Goal: Information Seeking & Learning: Learn about a topic

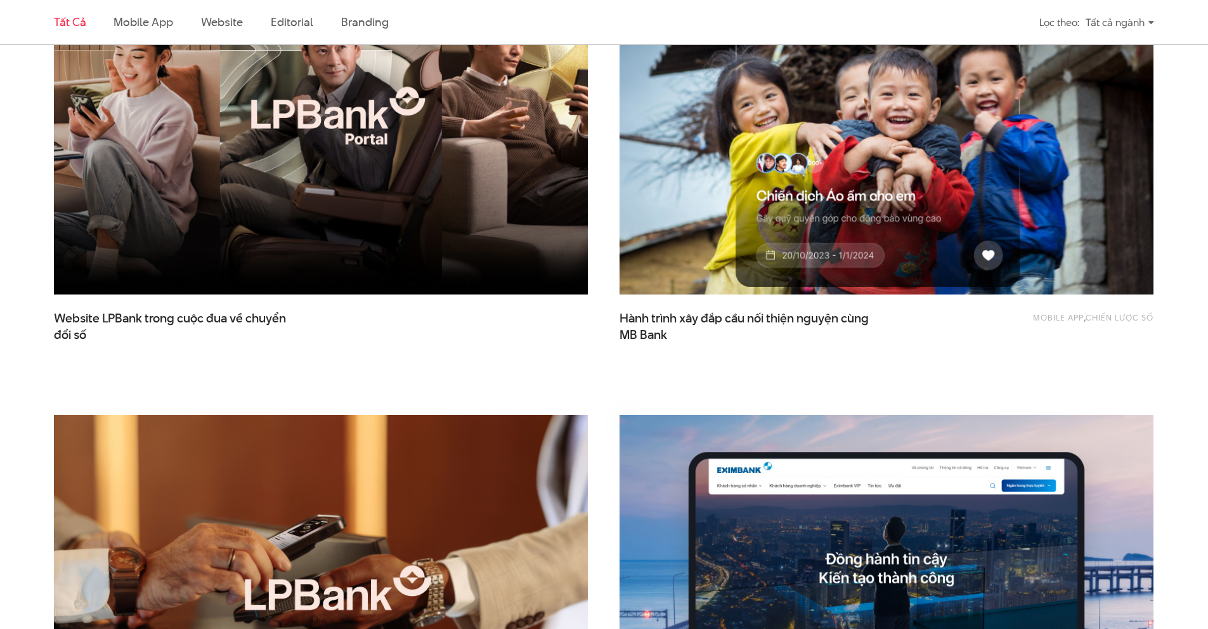
scroll to position [571, 0]
click at [731, 219] on img at bounding box center [886, 116] width 587 height 394
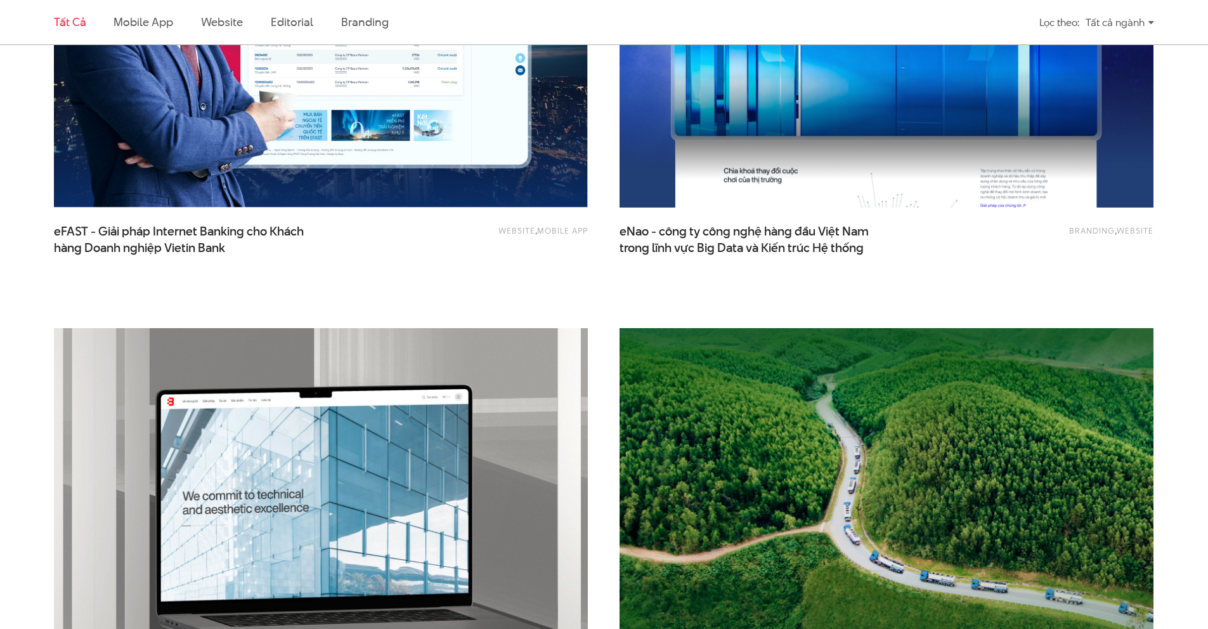
scroll to position [1713, 0]
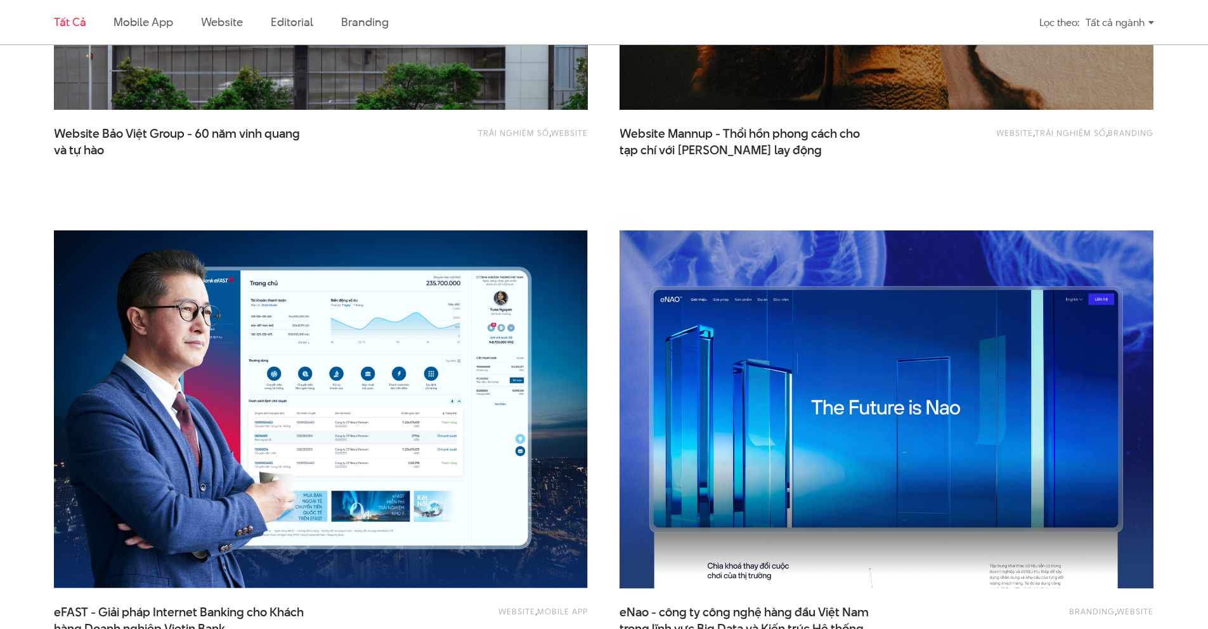
click at [766, 395] on img at bounding box center [886, 409] width 587 height 394
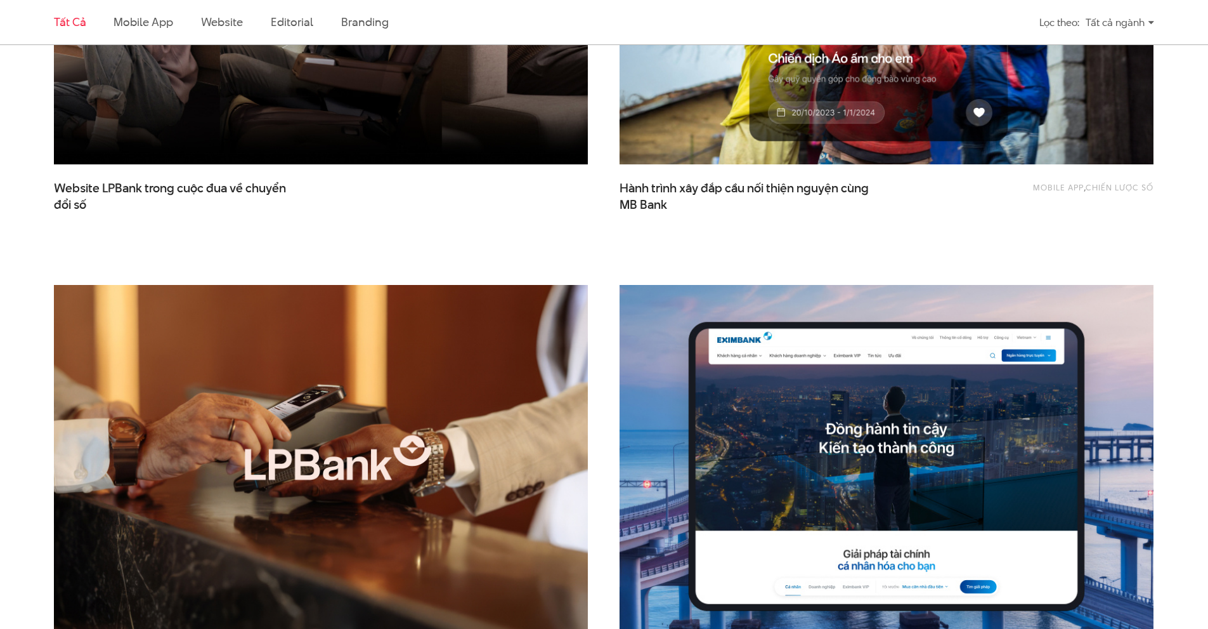
scroll to position [698, 0]
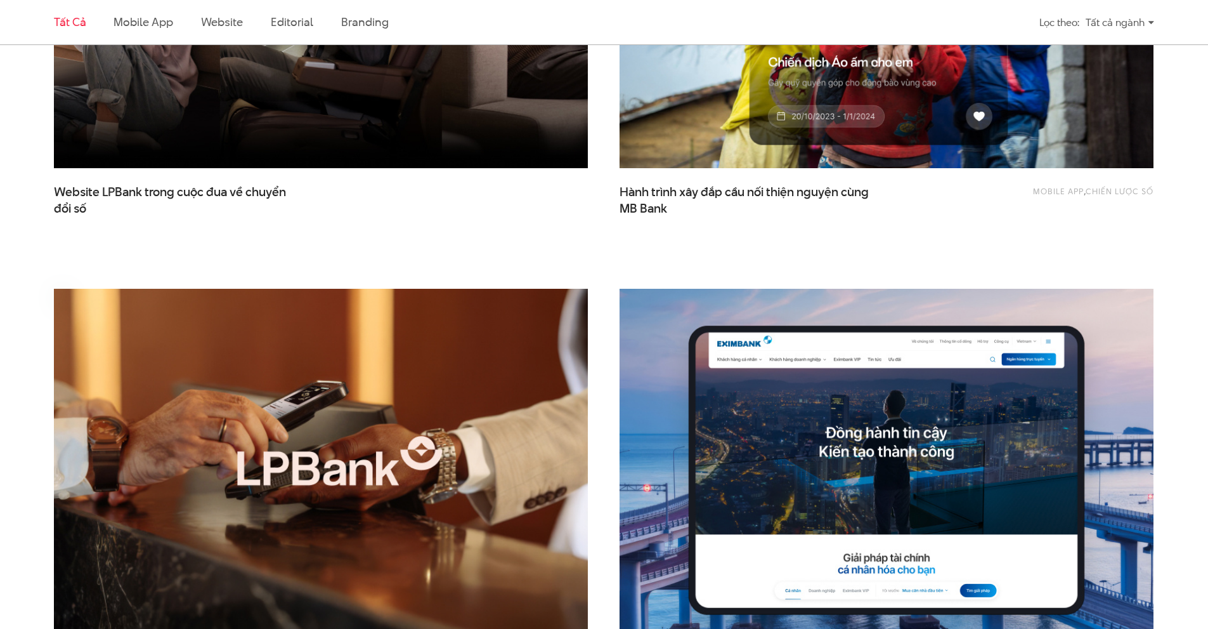
click at [511, 355] on img at bounding box center [320, 468] width 587 height 394
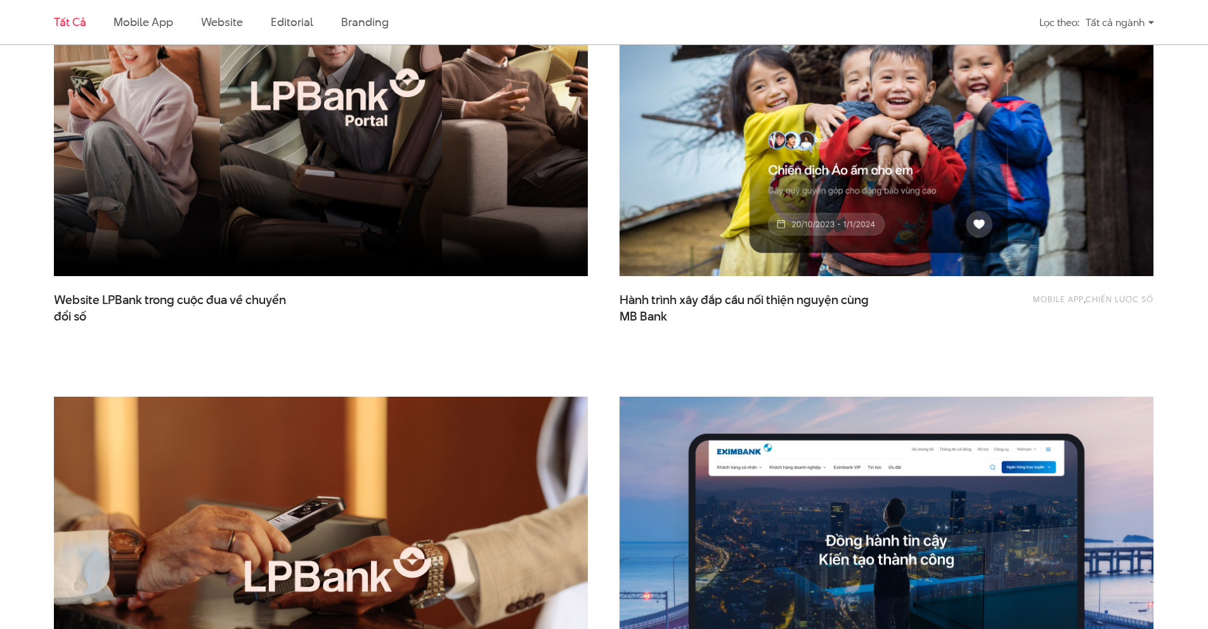
scroll to position [444, 0]
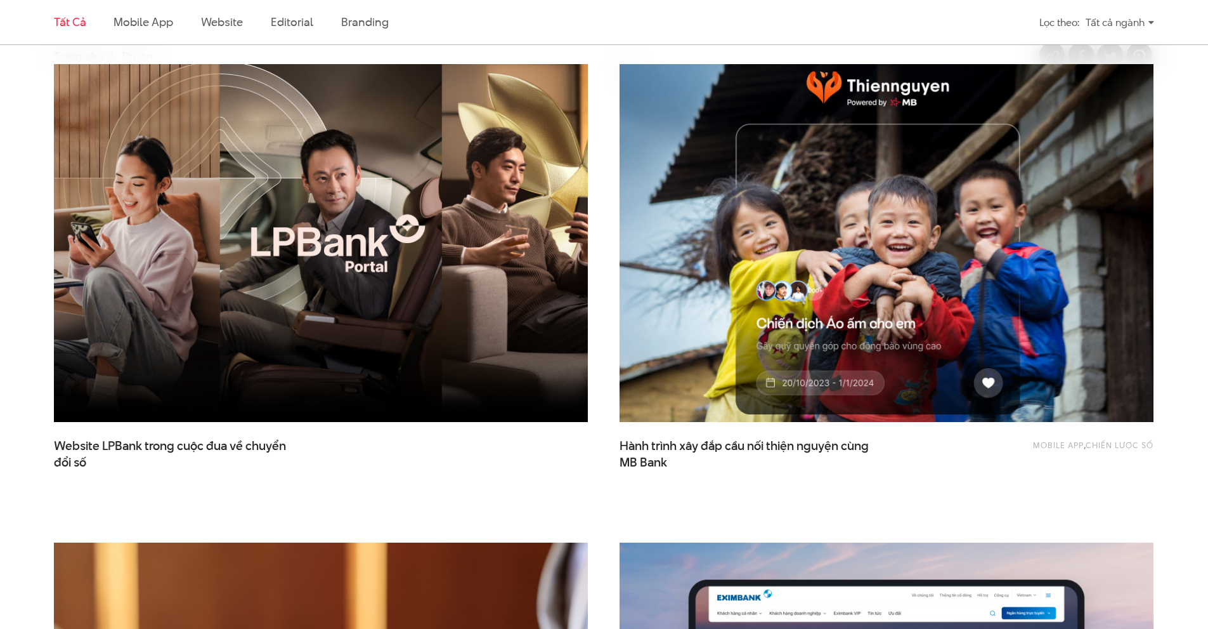
click at [719, 223] on img at bounding box center [886, 243] width 587 height 394
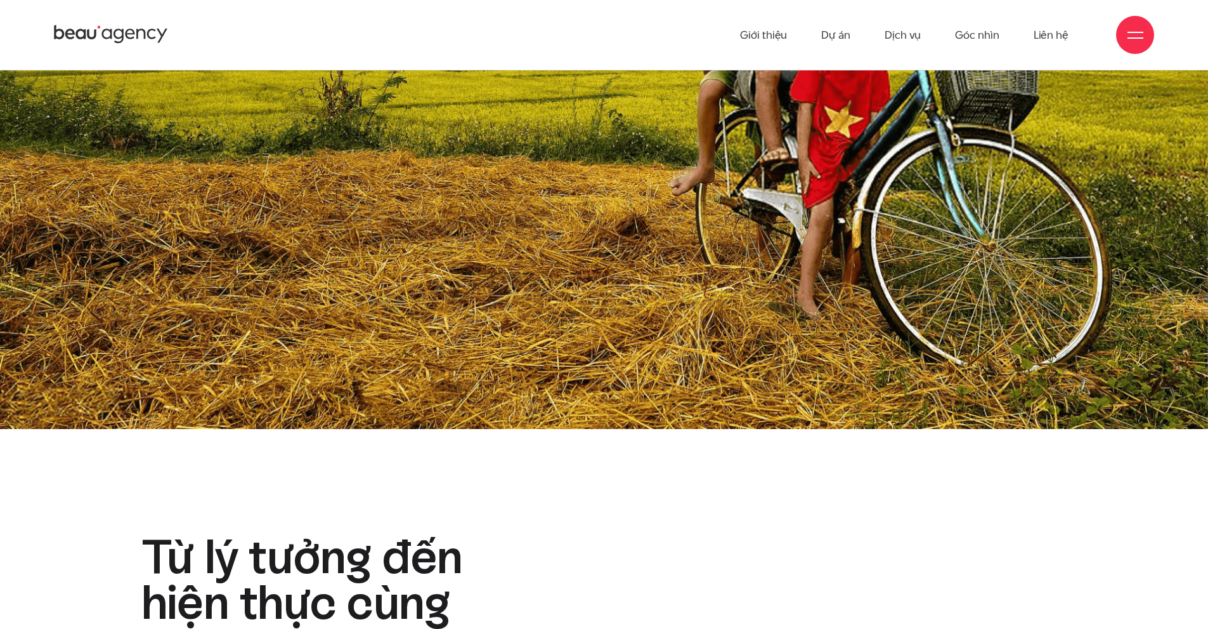
scroll to position [1194, 0]
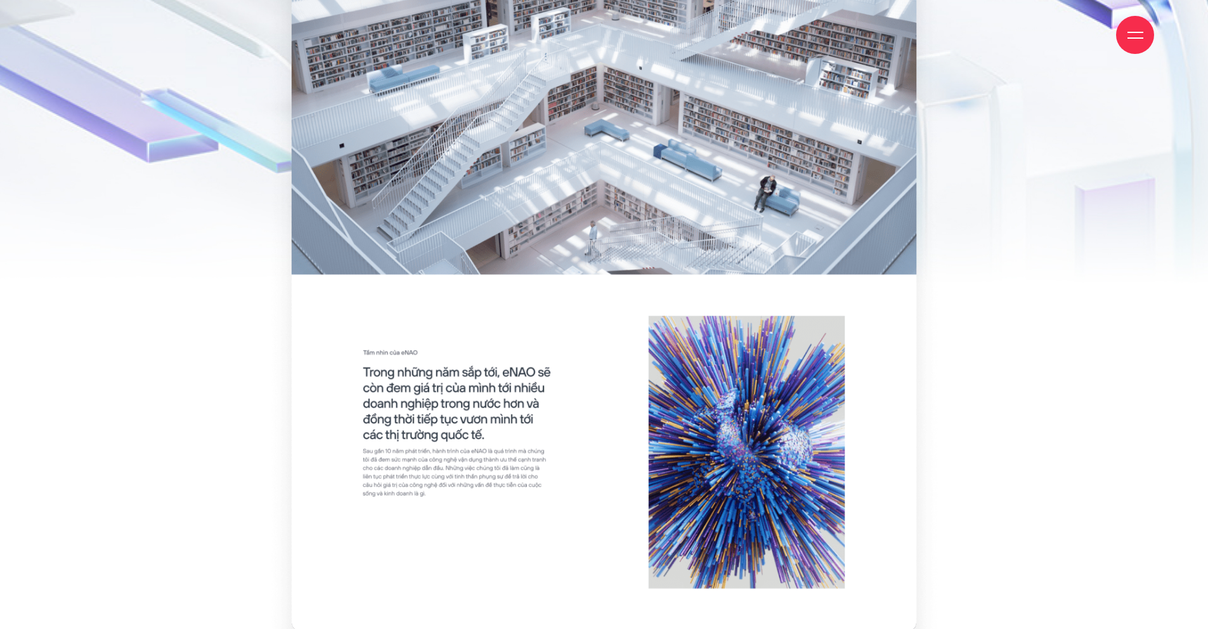
scroll to position [3869, 0]
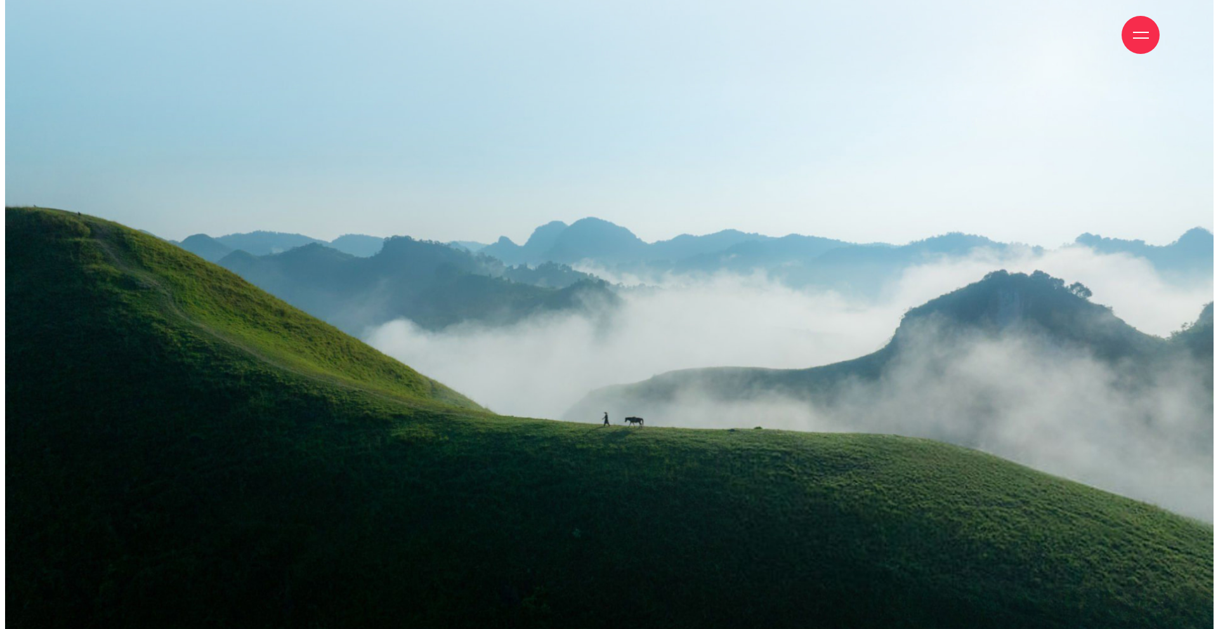
scroll to position [25794, 0]
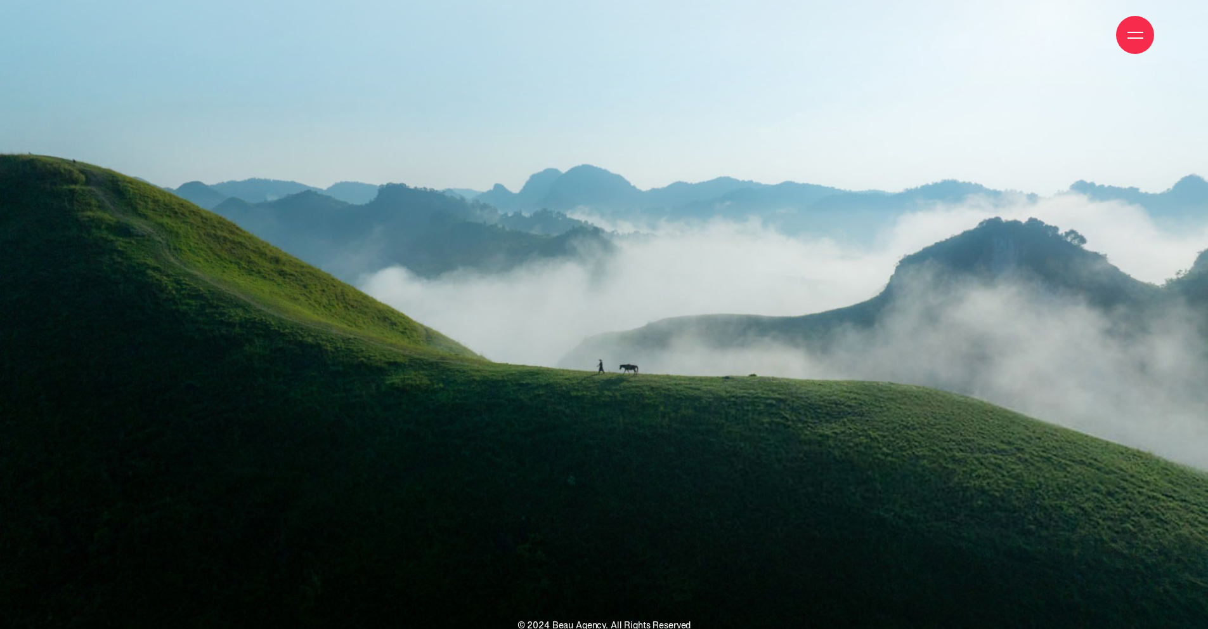
click at [1128, 36] on div at bounding box center [1136, 35] width 16 height 16
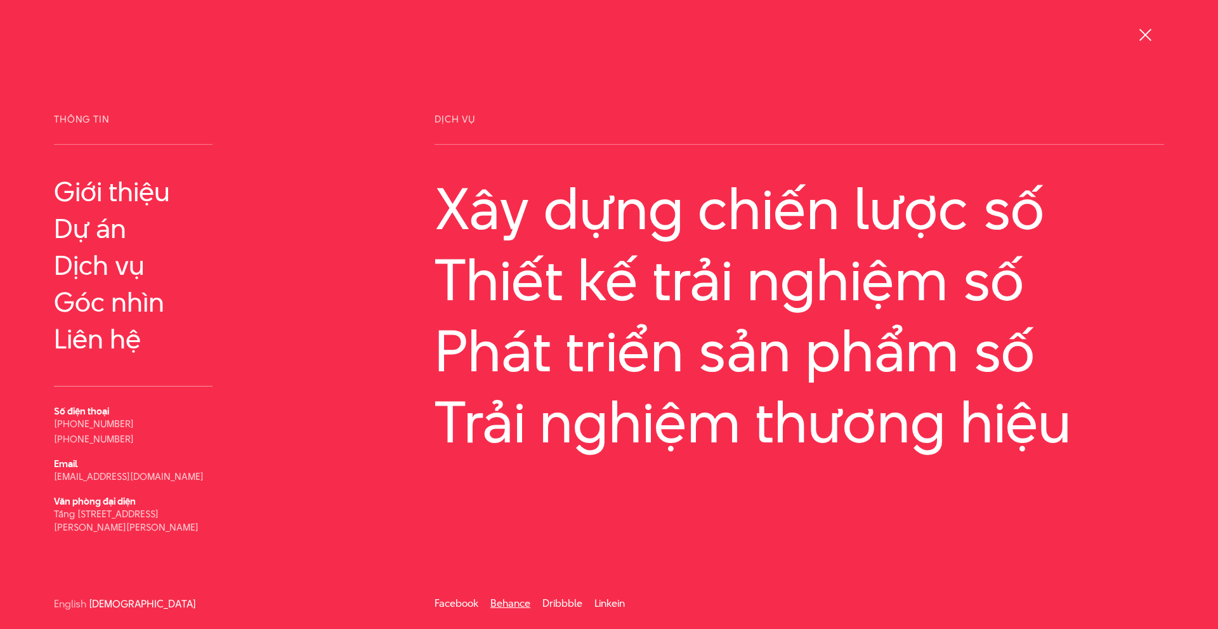
click at [510, 597] on link "Behance" at bounding box center [510, 603] width 40 height 15
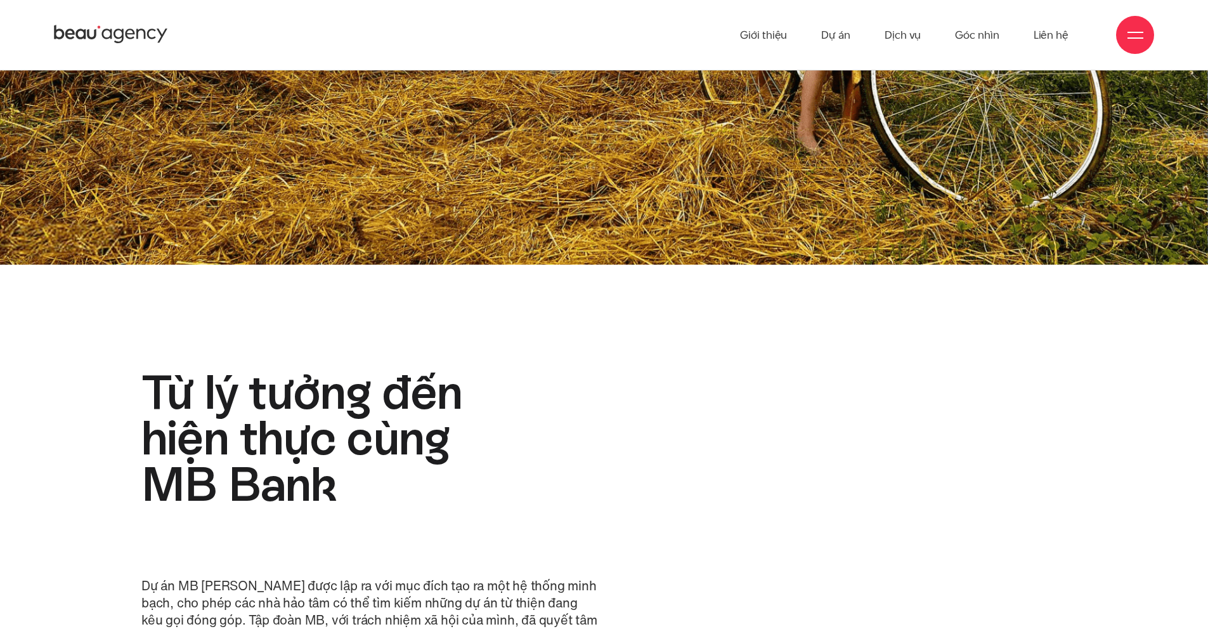
scroll to position [1497, 0]
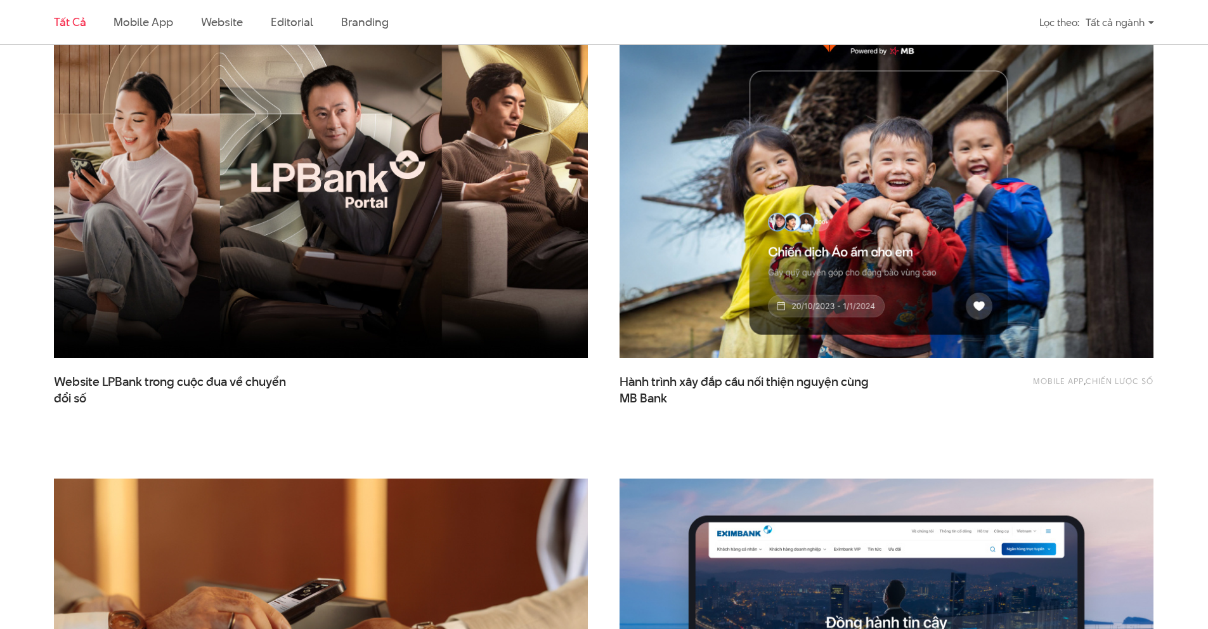
scroll to position [571, 0]
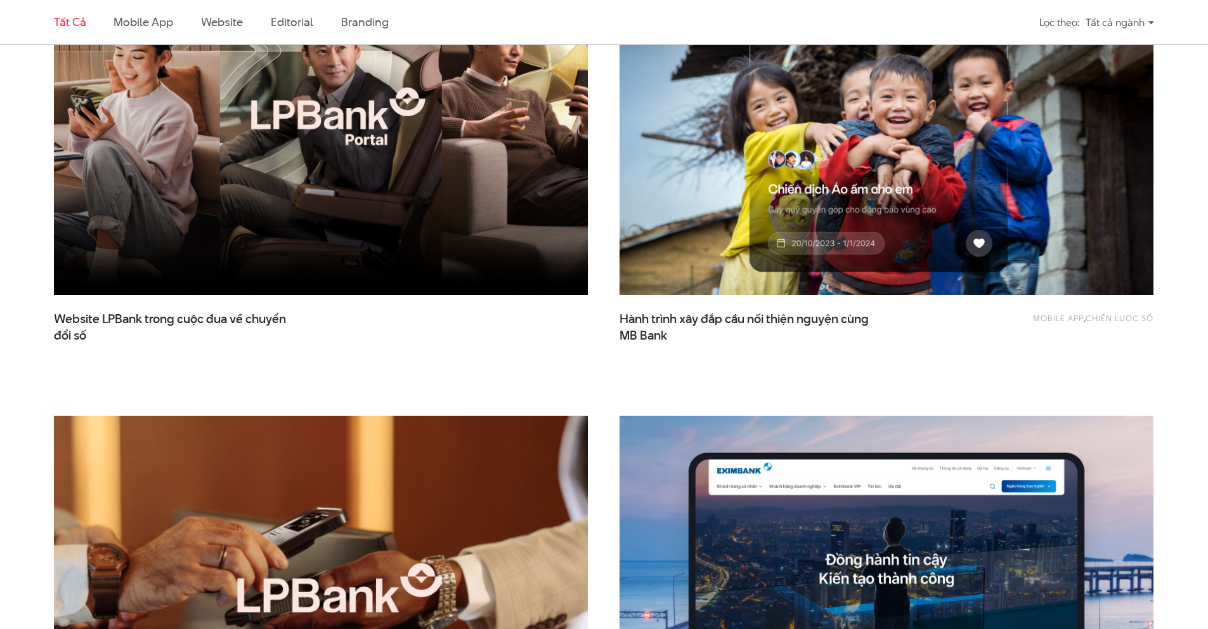
click at [371, 485] on img at bounding box center [320, 595] width 587 height 394
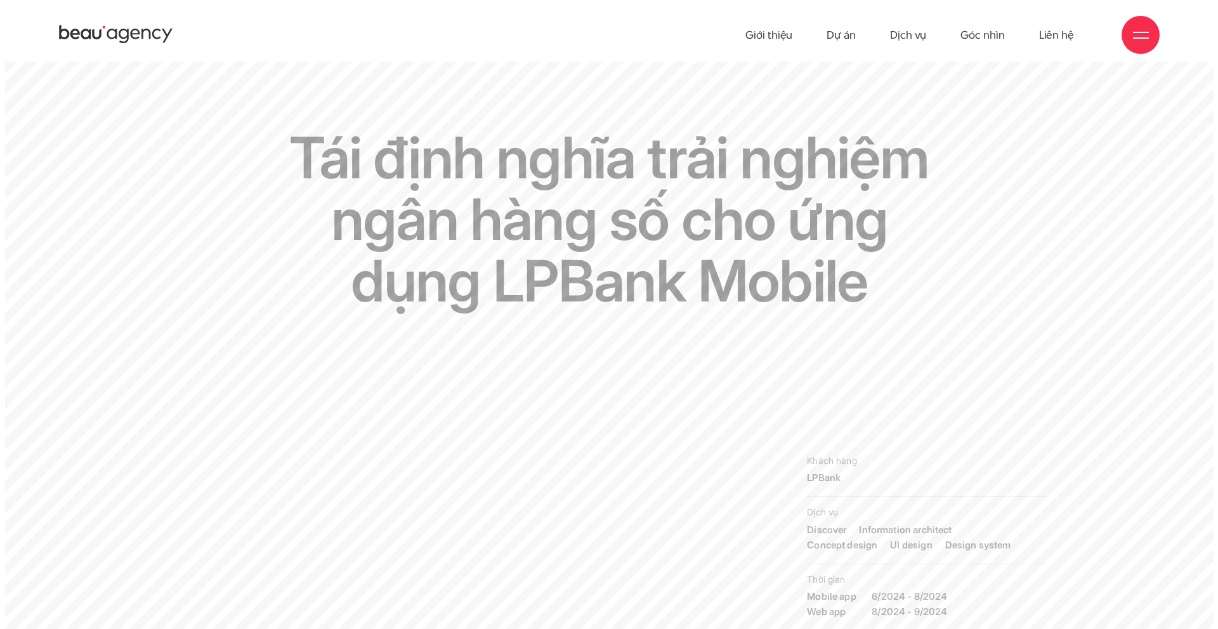
scroll to position [203, 0]
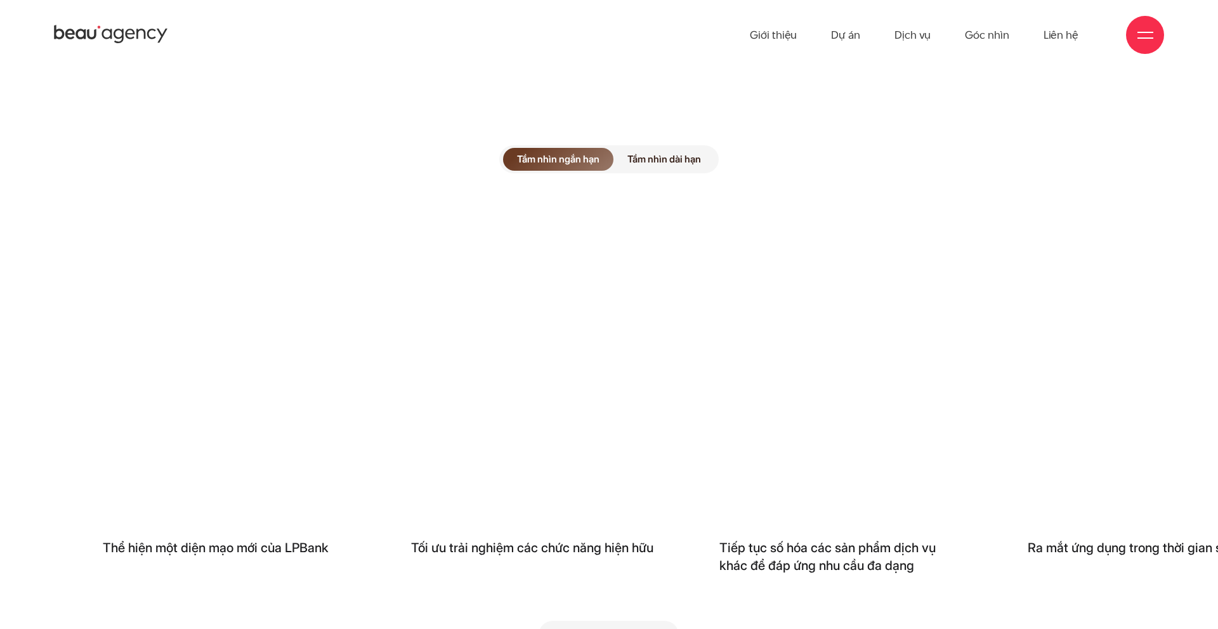
click at [688, 148] on span "Tầm nhìn dài hạn" at bounding box center [663, 159] width 101 height 23
